Goal: Navigation & Orientation: Find specific page/section

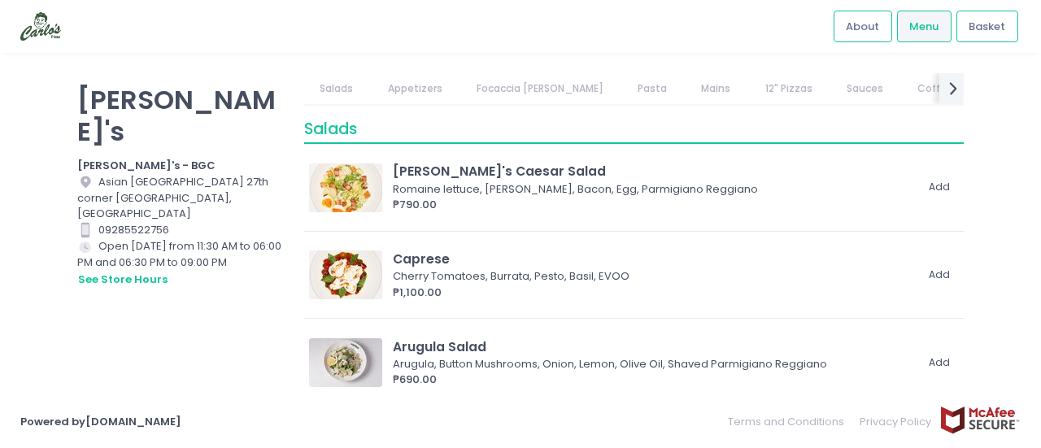
click at [622, 88] on link "Pasta" at bounding box center [652, 88] width 61 height 31
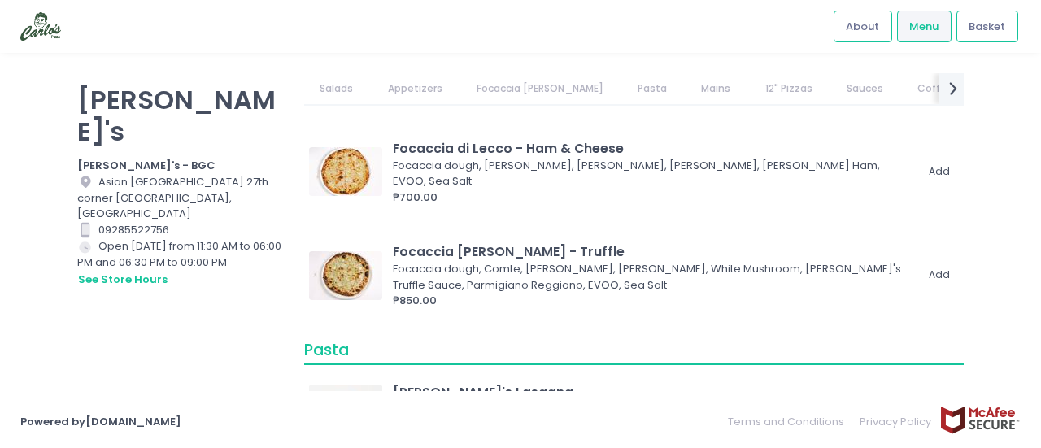
click at [390, 85] on link "Appetizers" at bounding box center [415, 88] width 86 height 31
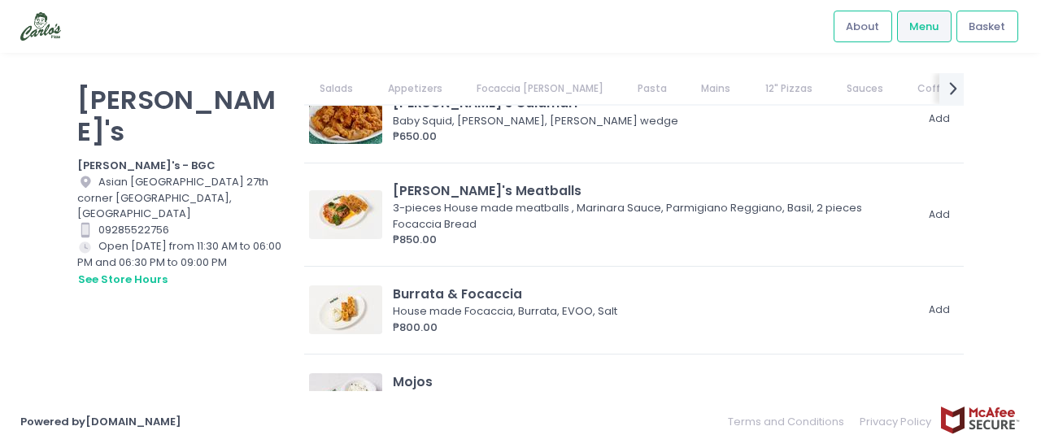
click at [339, 85] on link "Salads" at bounding box center [336, 88] width 65 height 31
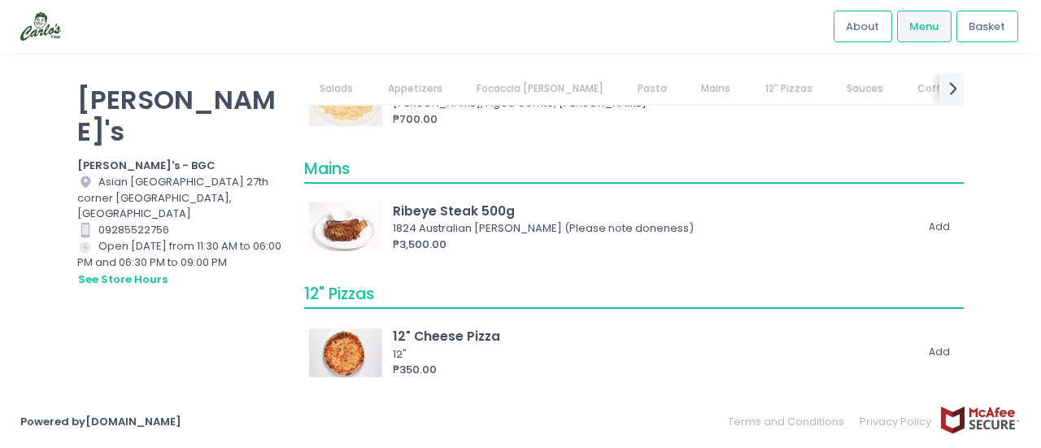
scroll to position [1545, 0]
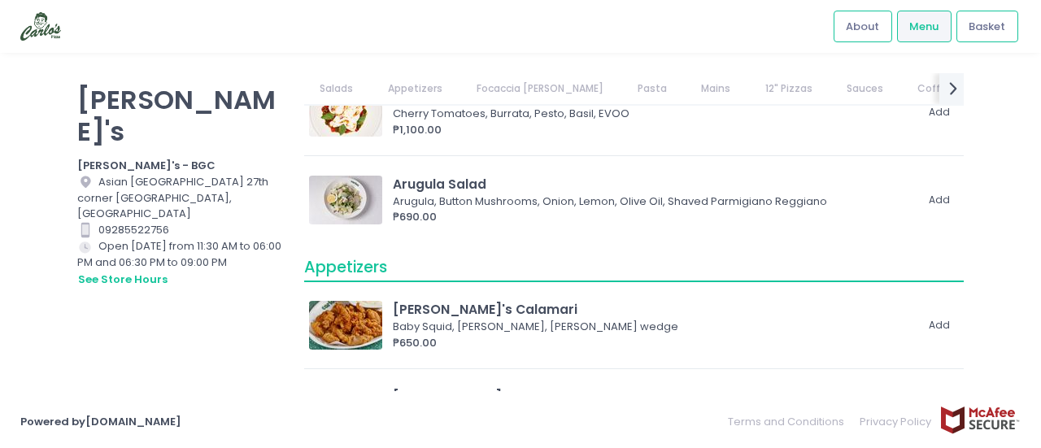
click at [303, 74] on div "Salads Appetizers Focaccia [PERSON_NAME] Pasta Mains 12" Pizzas Sauces Coffee D…" at bounding box center [634, 215] width 680 height 285
click at [335, 89] on link "Salads" at bounding box center [336, 88] width 65 height 31
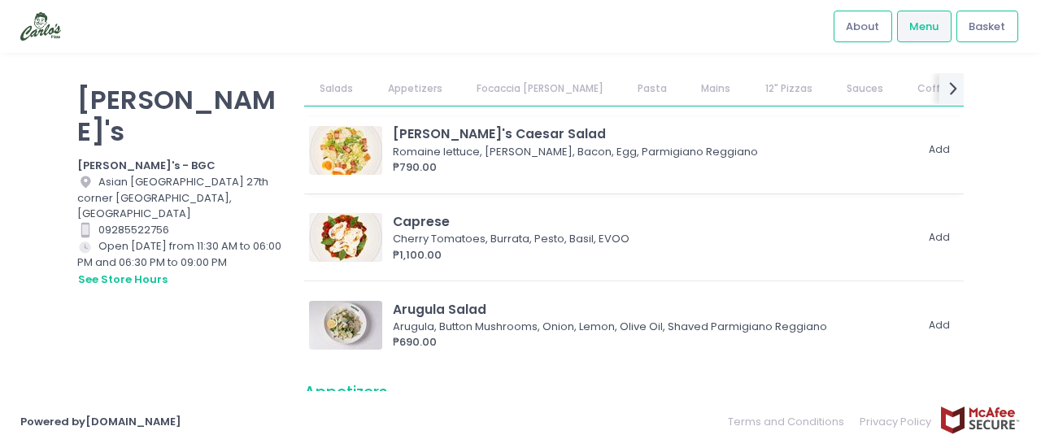
scroll to position [0, 0]
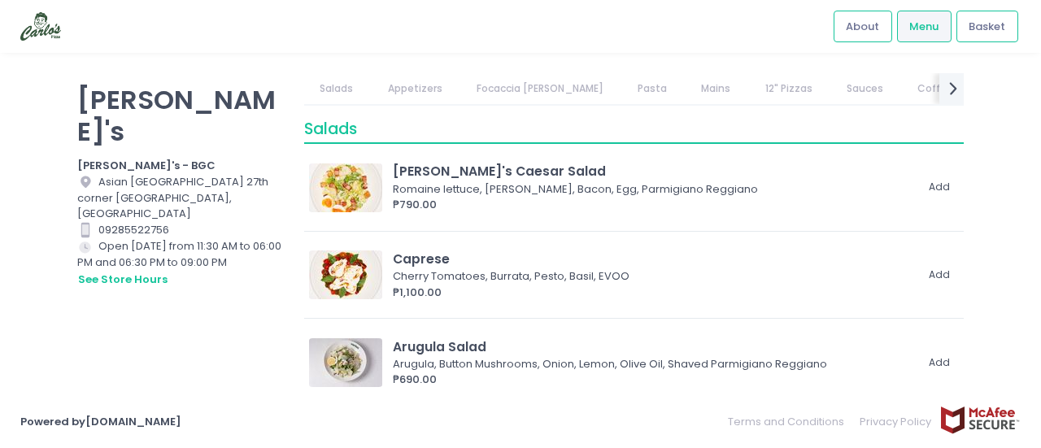
click at [403, 90] on link "Appetizers" at bounding box center [415, 88] width 86 height 31
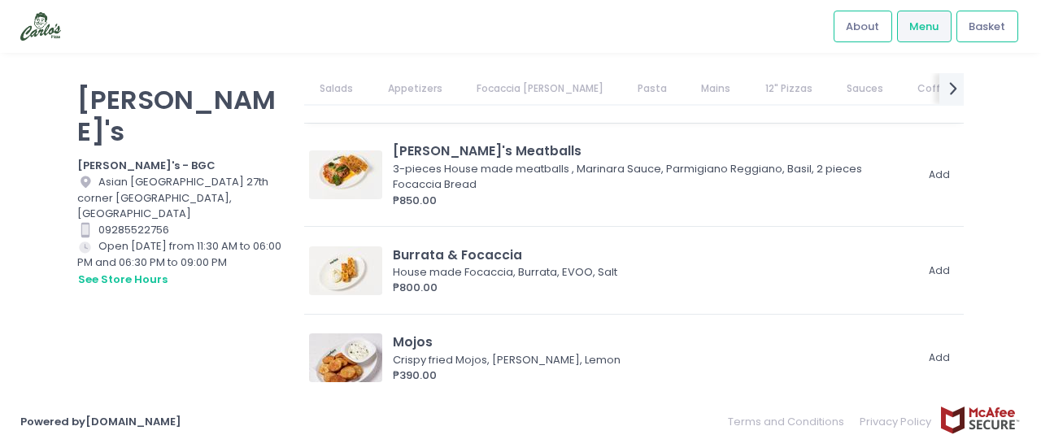
scroll to position [463, 0]
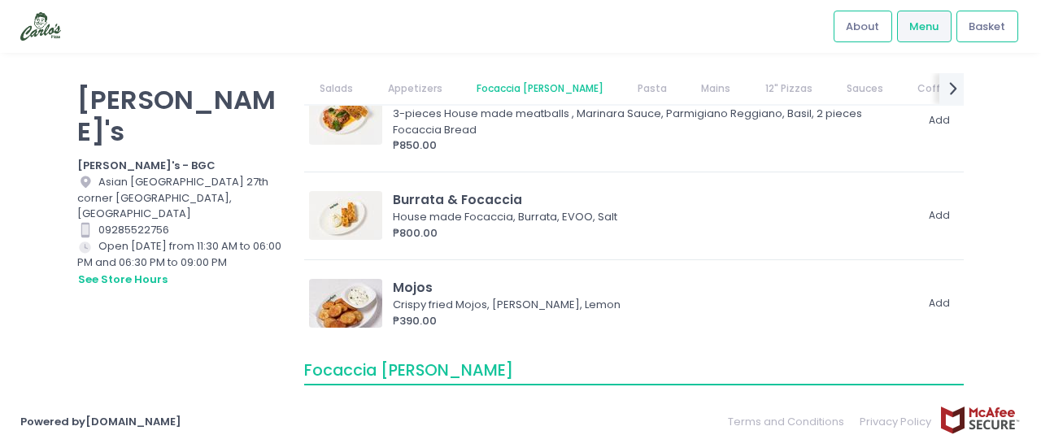
click at [508, 84] on link "Focaccia [PERSON_NAME]" at bounding box center [539, 88] width 159 height 31
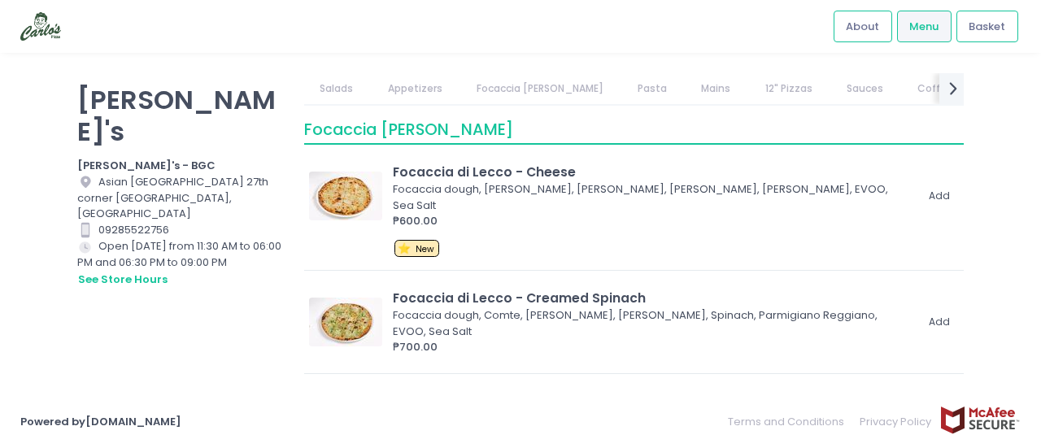
click at [622, 84] on link "Pasta" at bounding box center [652, 88] width 61 height 31
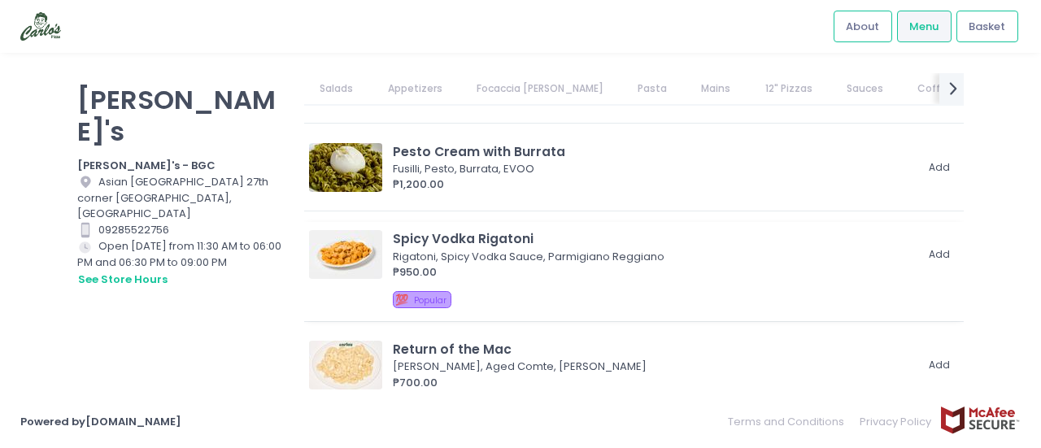
scroll to position [1389, 0]
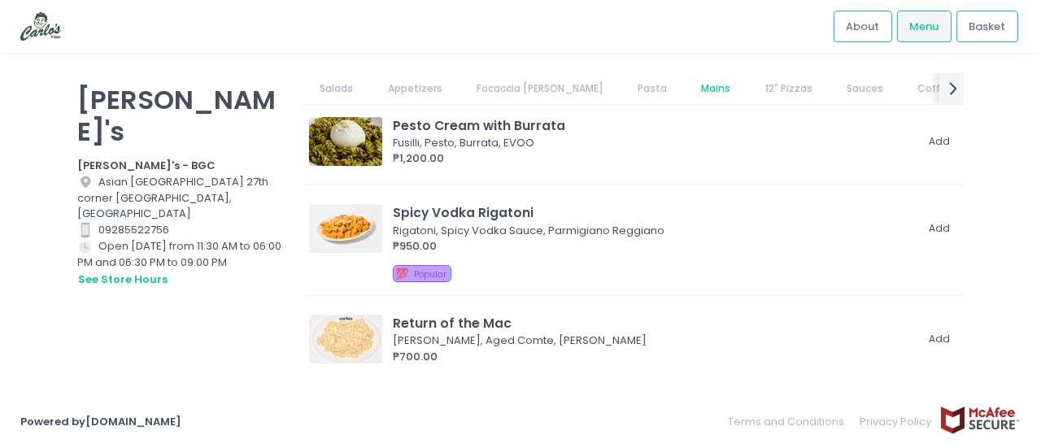
click at [686, 87] on link "Mains" at bounding box center [716, 88] width 61 height 31
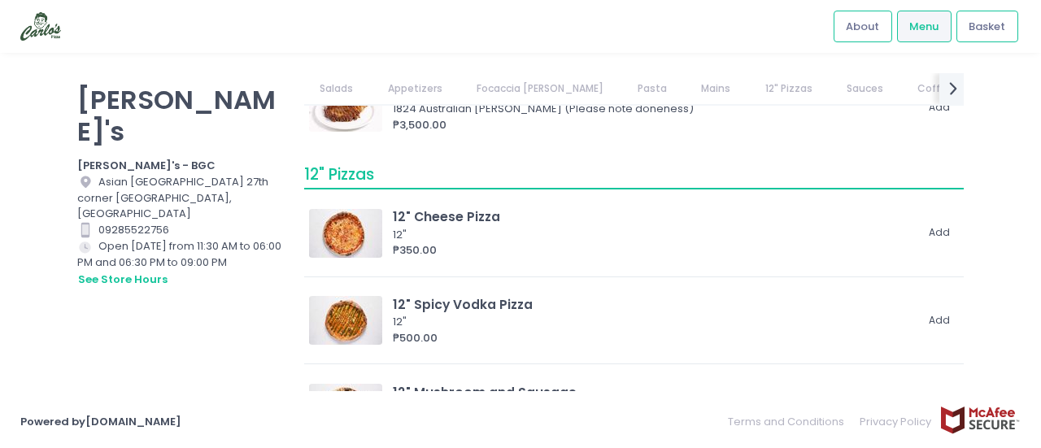
scroll to position [1827, 0]
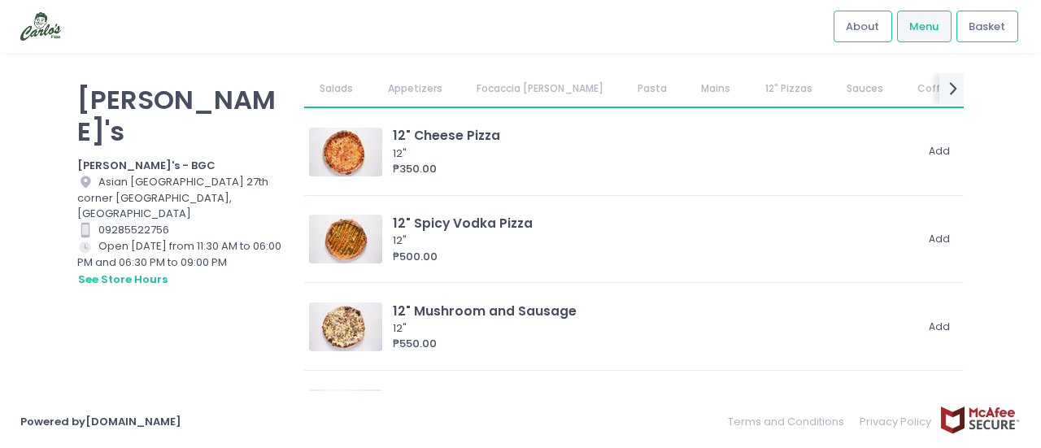
click at [830, 80] on link "Sauces" at bounding box center [864, 88] width 68 height 31
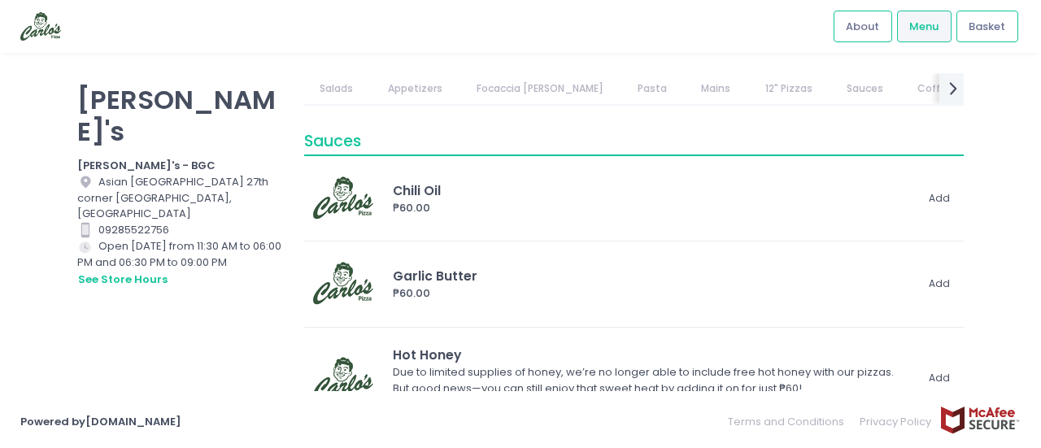
scroll to position [3050, 0]
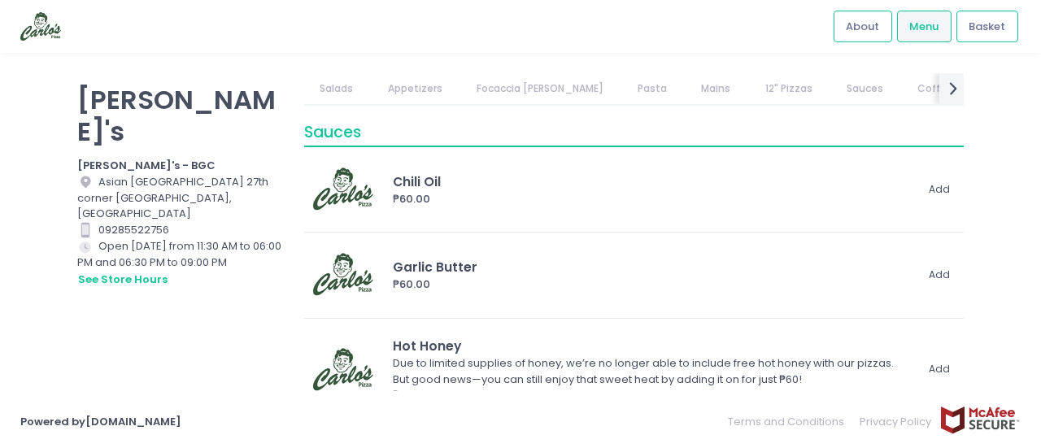
click at [902, 92] on link "Coffee" at bounding box center [935, 88] width 67 height 31
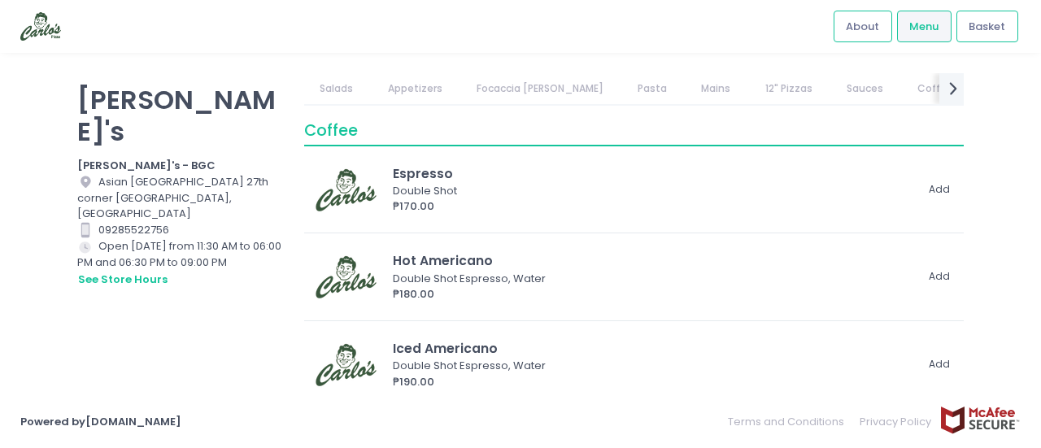
scroll to position [3362, 0]
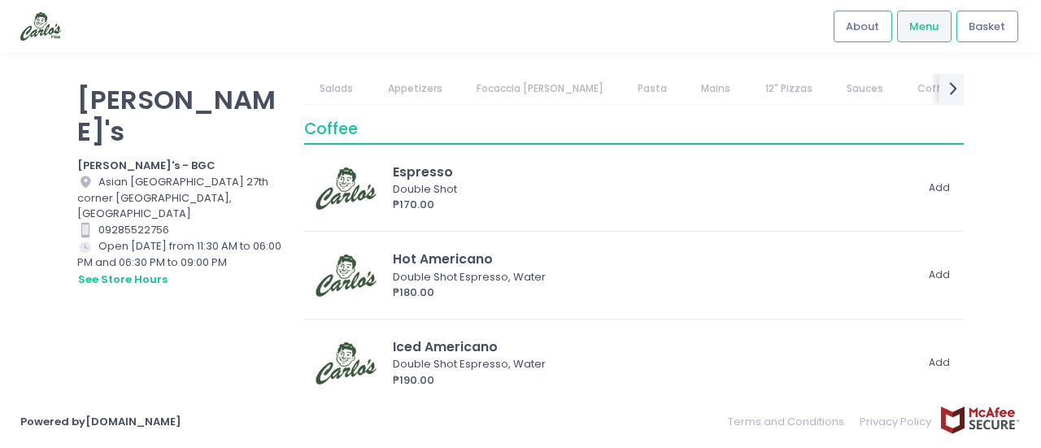
click at [622, 92] on link "Pasta" at bounding box center [652, 88] width 61 height 31
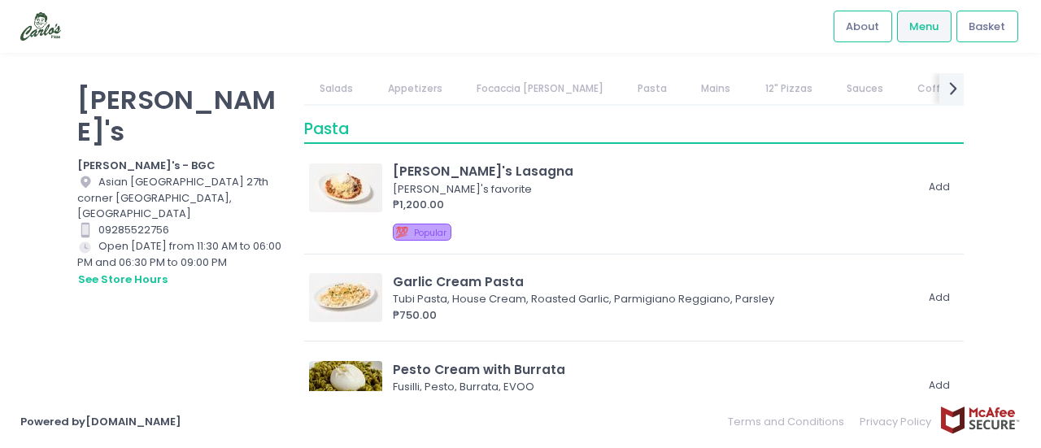
click at [686, 85] on link "Mains" at bounding box center [716, 88] width 61 height 31
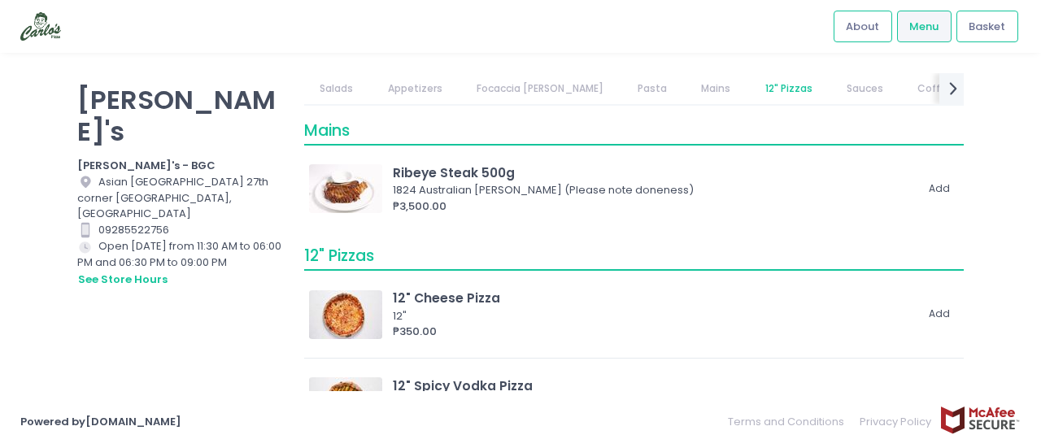
click at [749, 90] on link "12" Pizzas" at bounding box center [788, 88] width 79 height 31
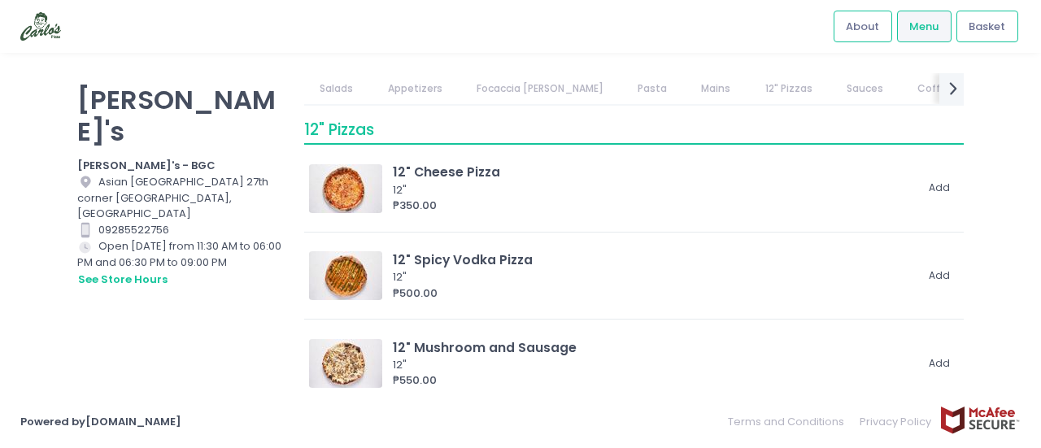
click at [844, 97] on link "Sauces" at bounding box center [864, 88] width 68 height 31
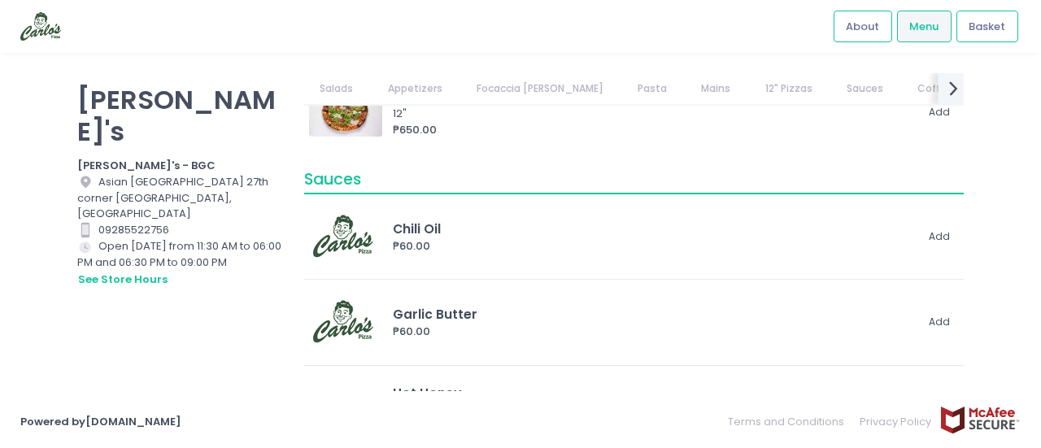
scroll to position [3050, 0]
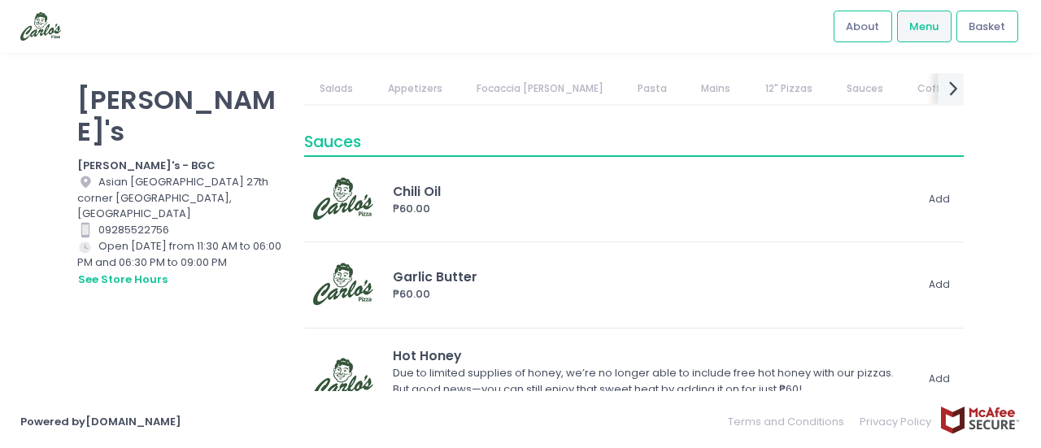
click at [948, 85] on icon "next Created with Sketch." at bounding box center [954, 88] width 24 height 24
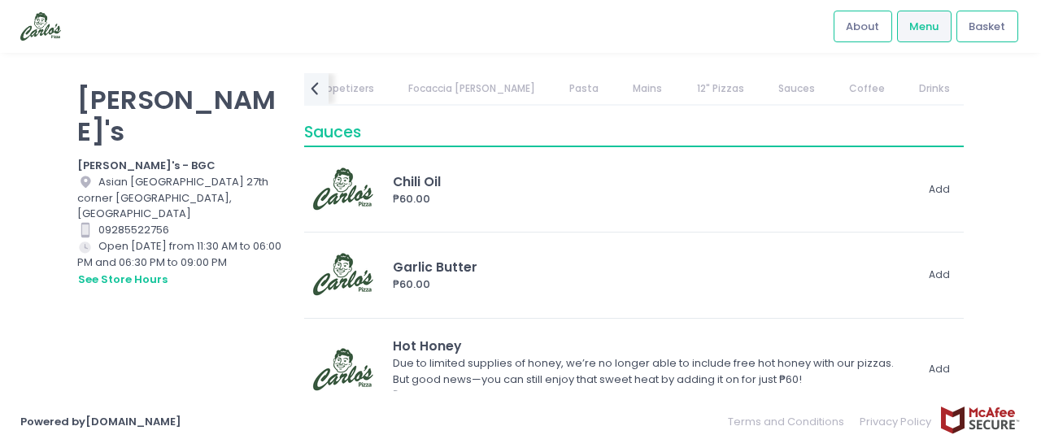
scroll to position [0, 116]
click at [942, 84] on link "Dessert" at bounding box center [978, 88] width 72 height 31
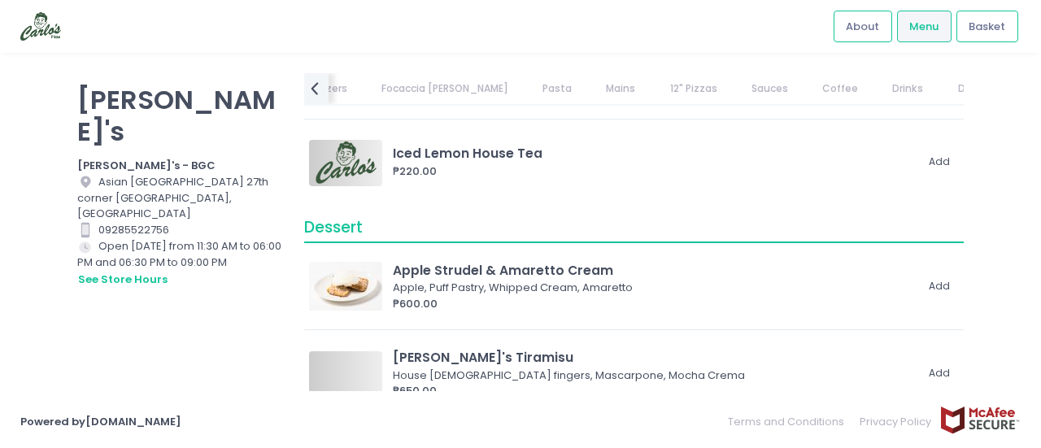
scroll to position [5128, 0]
